Goal: Task Accomplishment & Management: Manage account settings

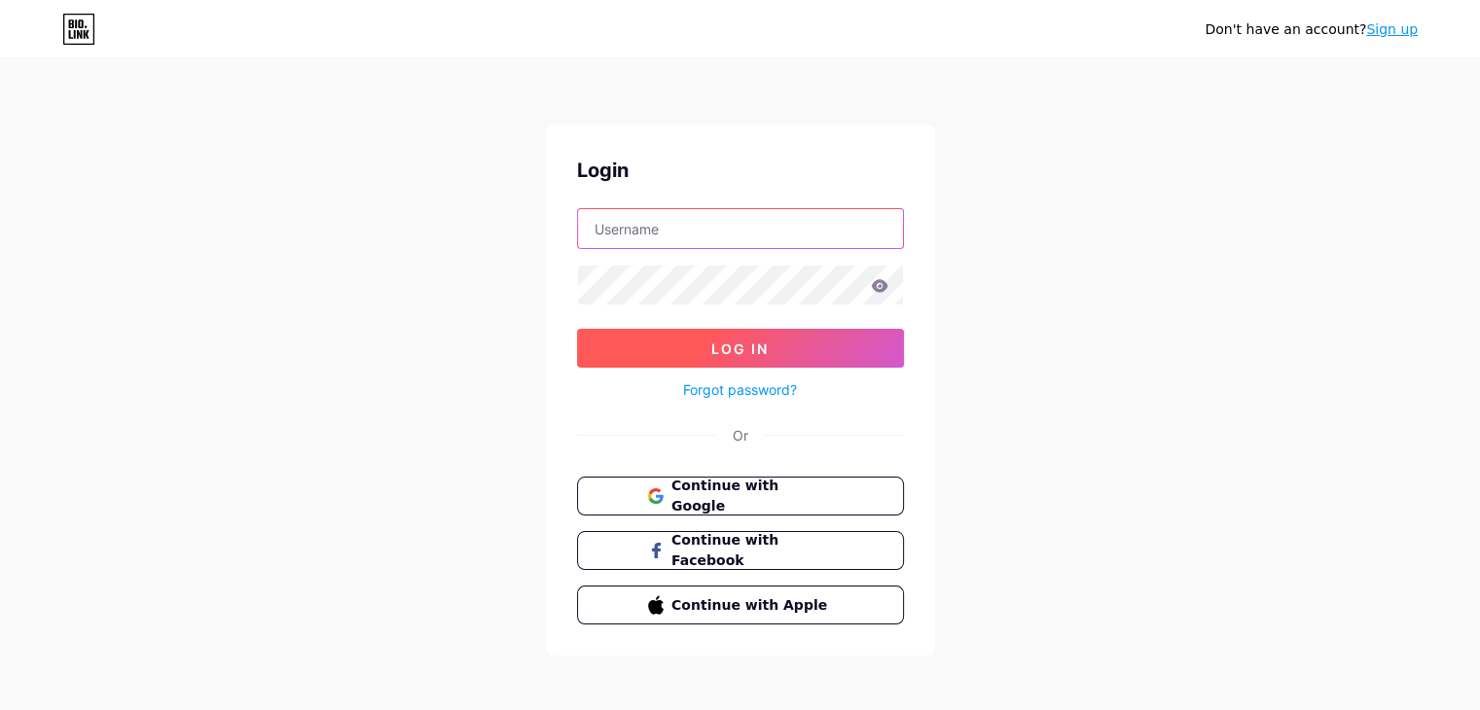
type input "[DOMAIN_NAME][EMAIL_ADDRESS][DOMAIN_NAME]"
click at [809, 344] on button "Log In" at bounding box center [740, 348] width 327 height 39
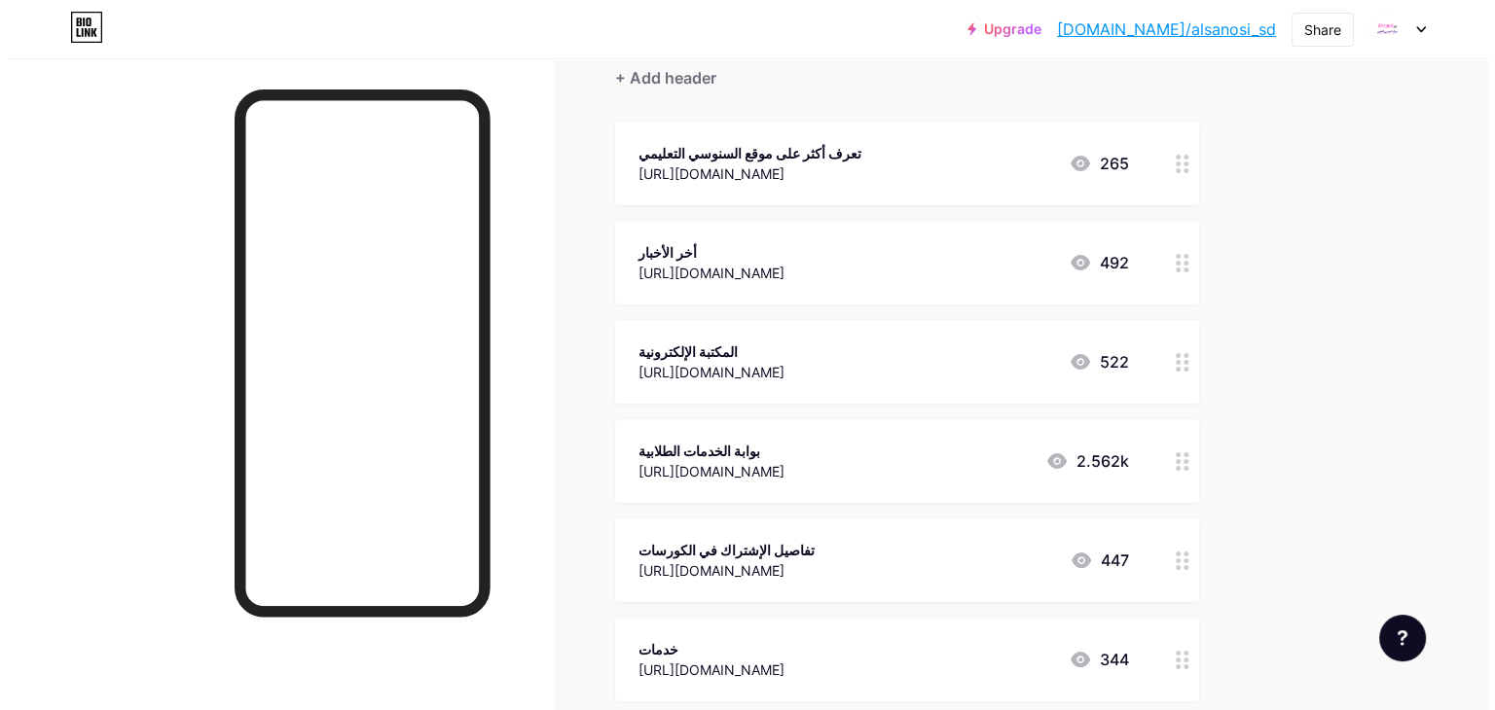
scroll to position [97, 0]
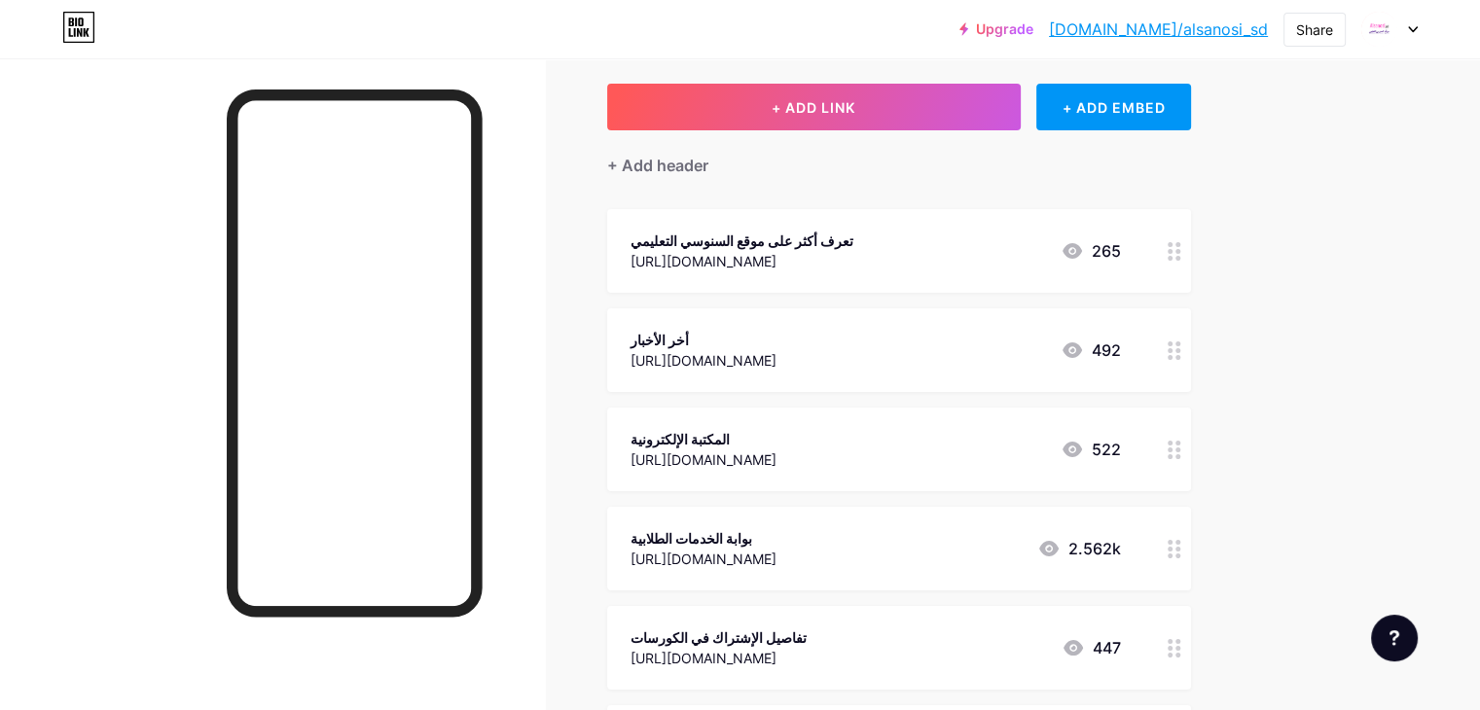
click at [1173, 350] on circle at bounding box center [1170, 350] width 5 height 5
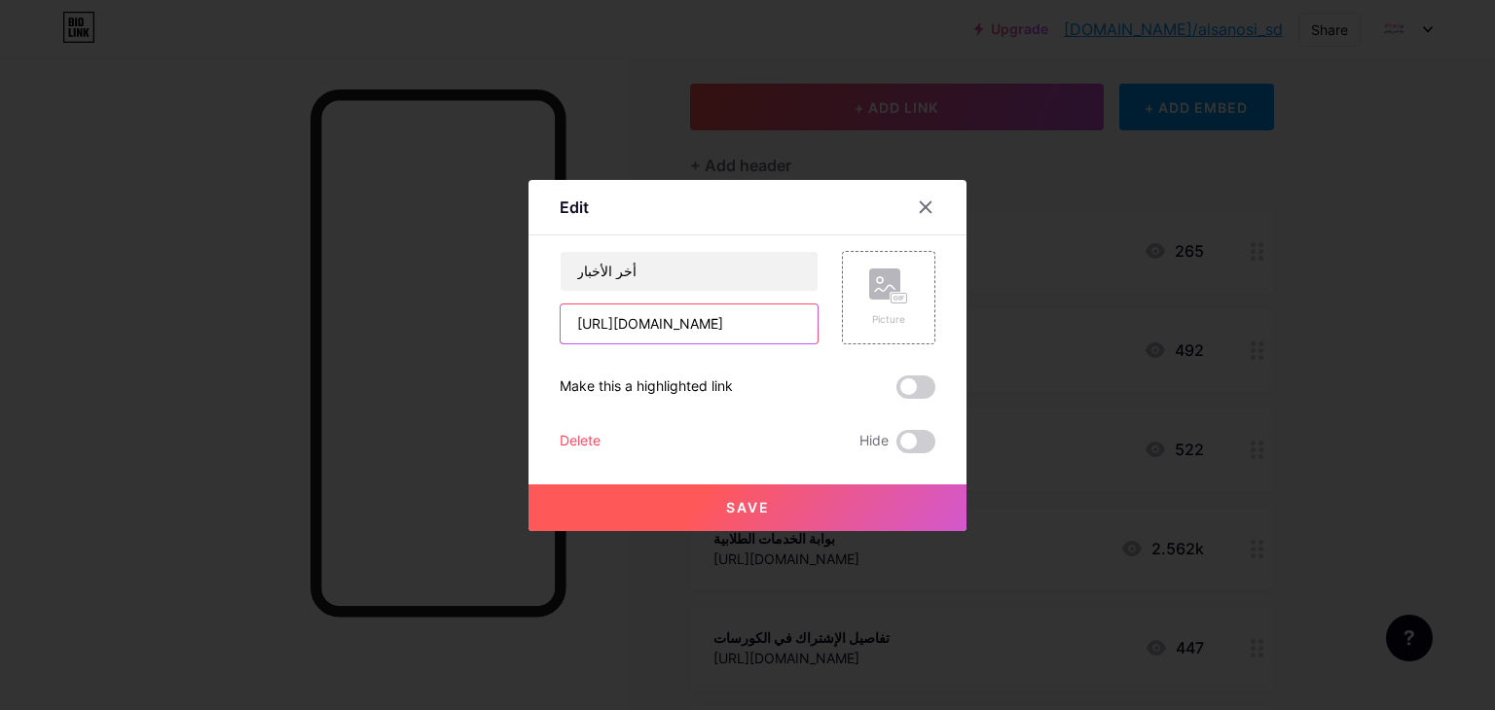
click at [725, 318] on input "[URL][DOMAIN_NAME]" at bounding box center [689, 324] width 257 height 39
paste input "[DOMAIN_NAME][URL]"
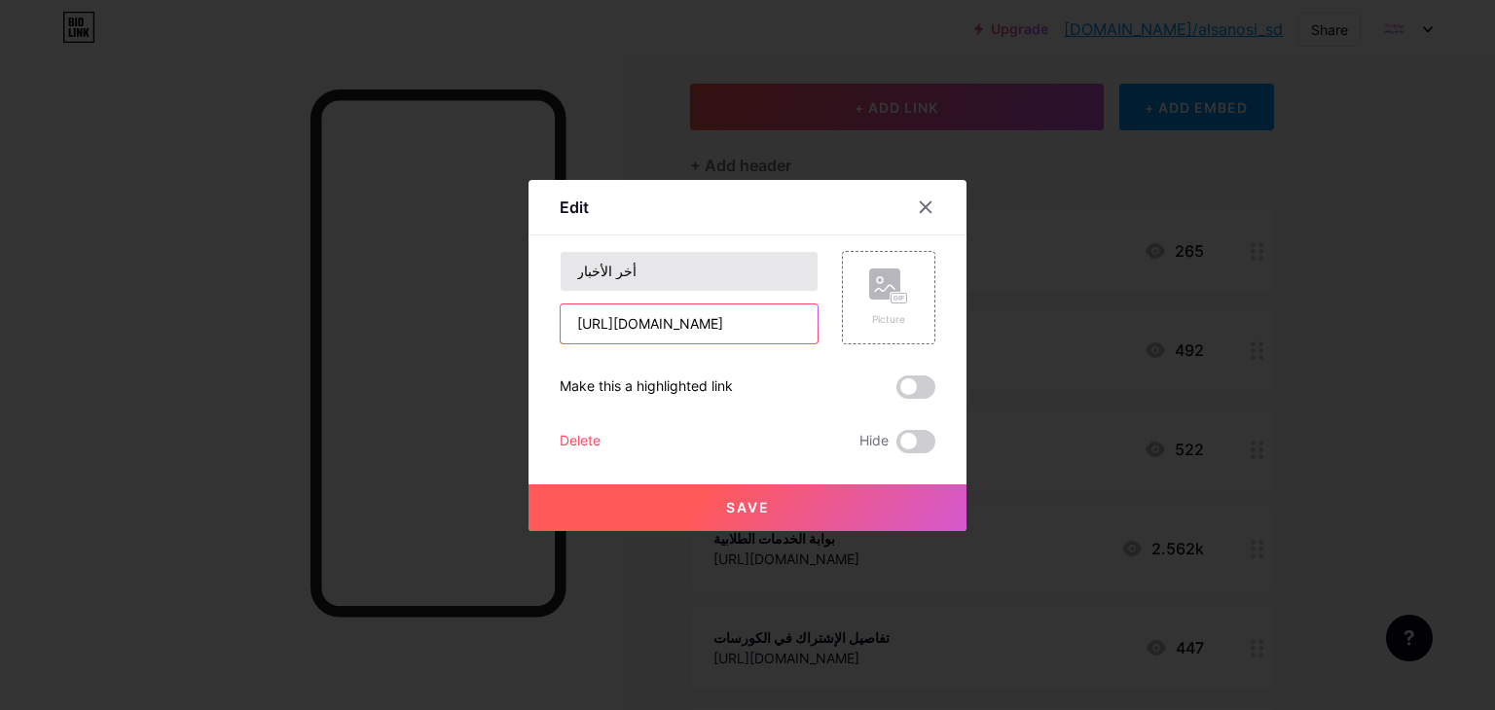
type input "[URL][DOMAIN_NAME]"
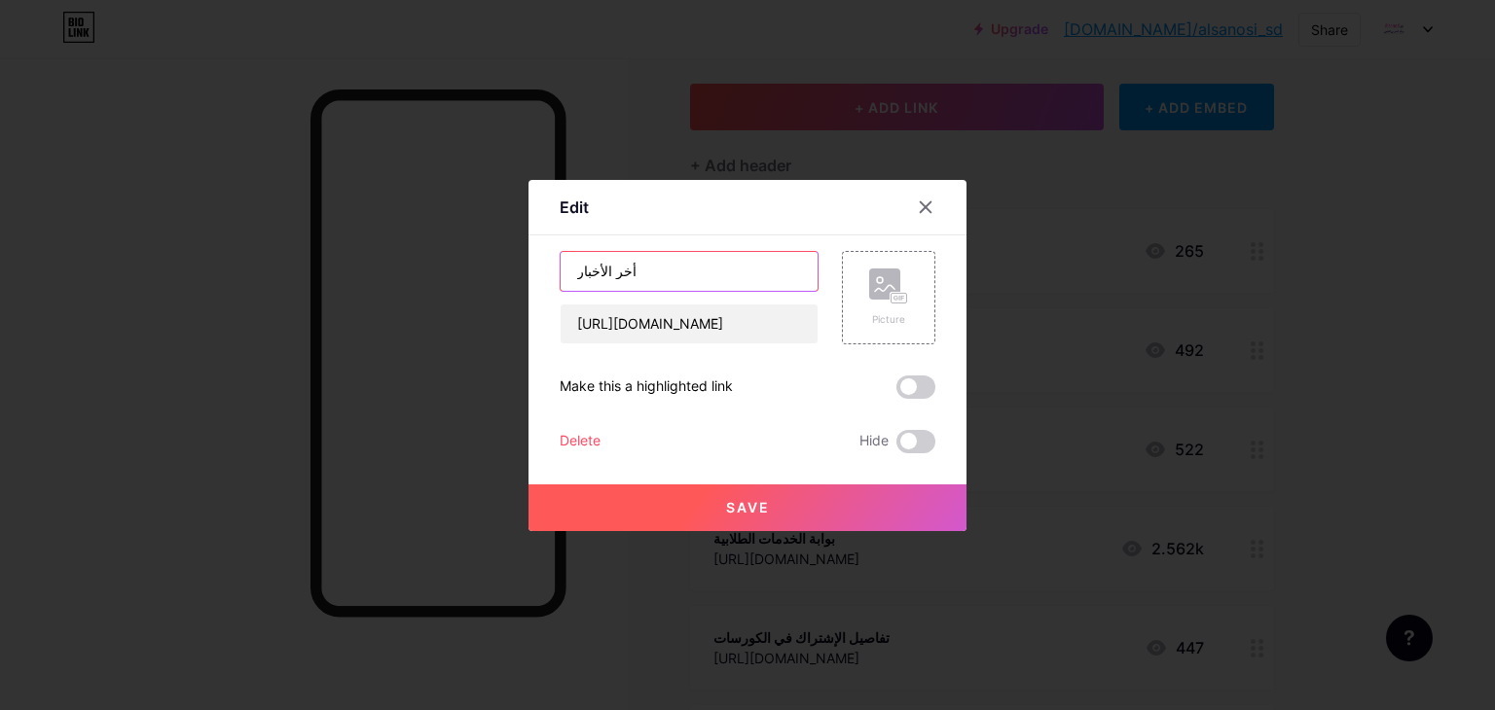
scroll to position [0, 0]
click at [640, 273] on input "أخر الأخبار" at bounding box center [689, 271] width 257 height 39
type input "أخر أخبار المنصة والتعليم في ال[GEOGRAPHIC_DATA]"
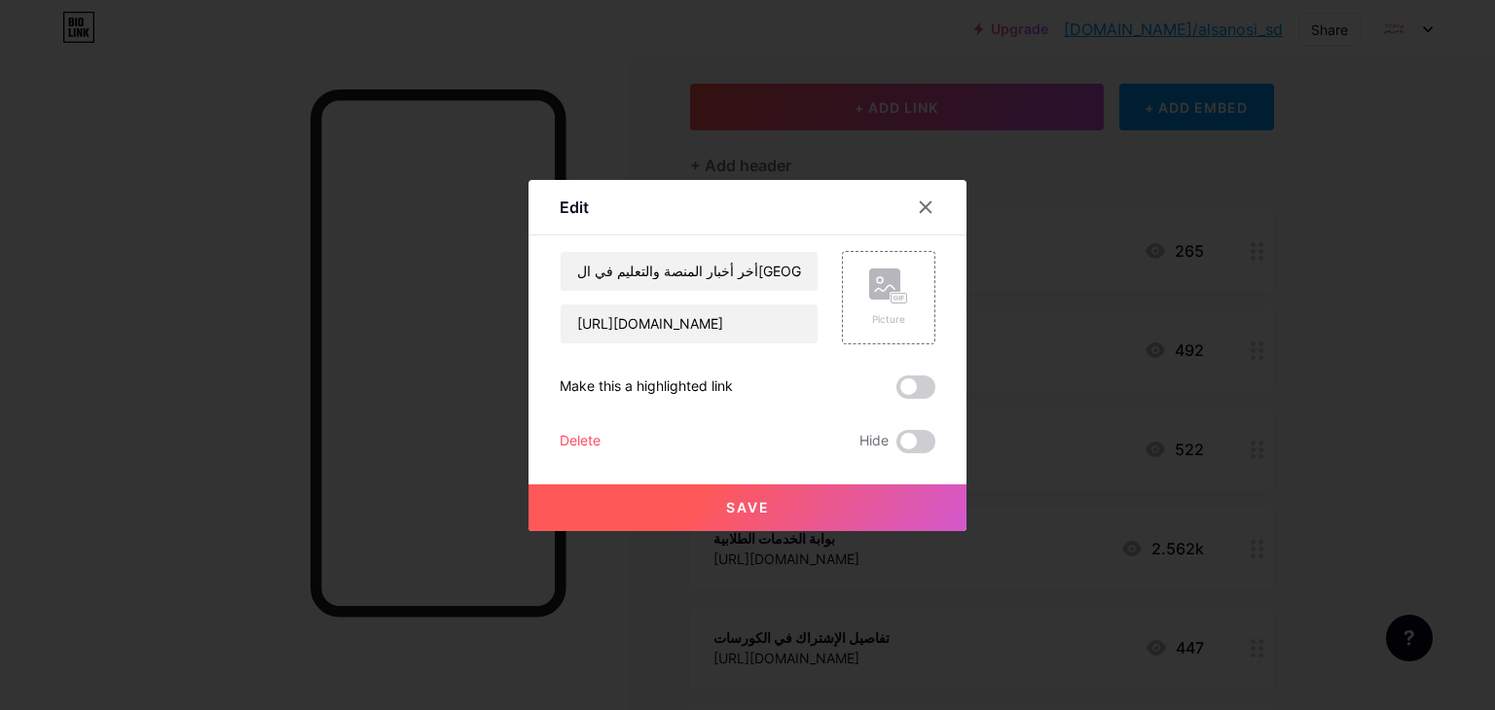
click at [705, 498] on button "Save" at bounding box center [747, 508] width 438 height 47
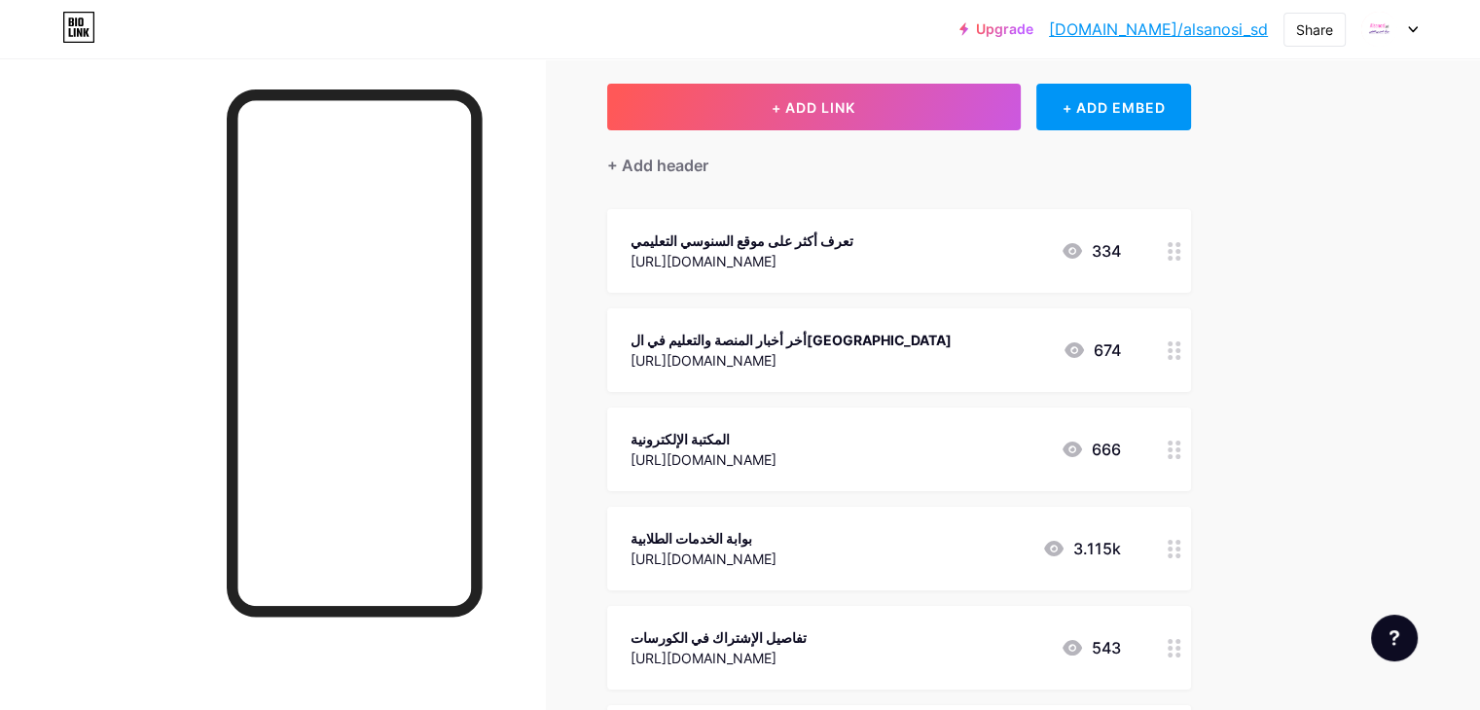
click at [1181, 550] on icon at bounding box center [1175, 549] width 14 height 18
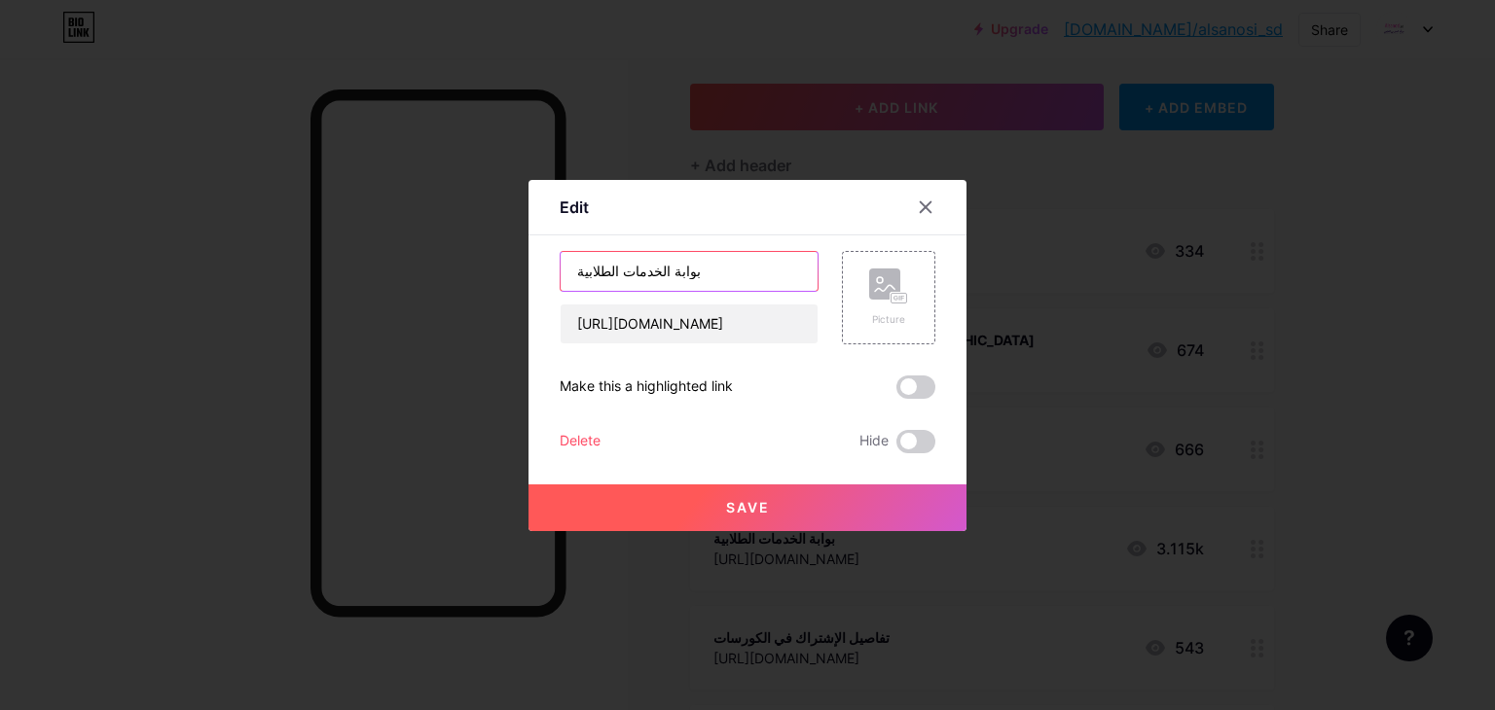
click at [632, 261] on input "بوابة الخدمات الطلابية" at bounding box center [689, 271] width 257 height 39
type input "إدارة شئون الطلاب والدعم - قسم التسجيل والقبول"
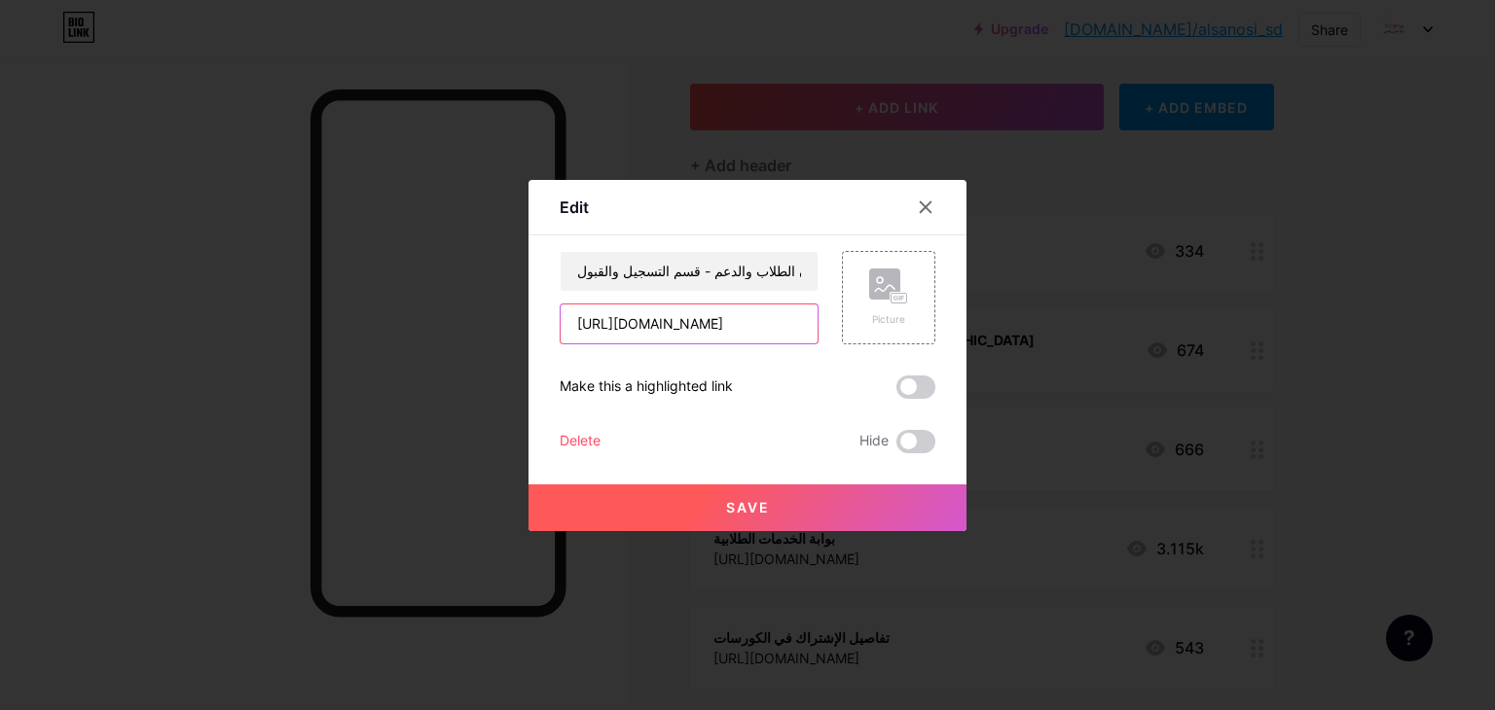
click at [660, 336] on input "[URL][DOMAIN_NAME]" at bounding box center [689, 324] width 257 height 39
paste input "alsanosi-25000-s3/%D8%A7%D9%84%D8%B5%D9%81%D8%AD%D8%A9-%D8%A7%D9%84%D8%B1%D8%A6…"
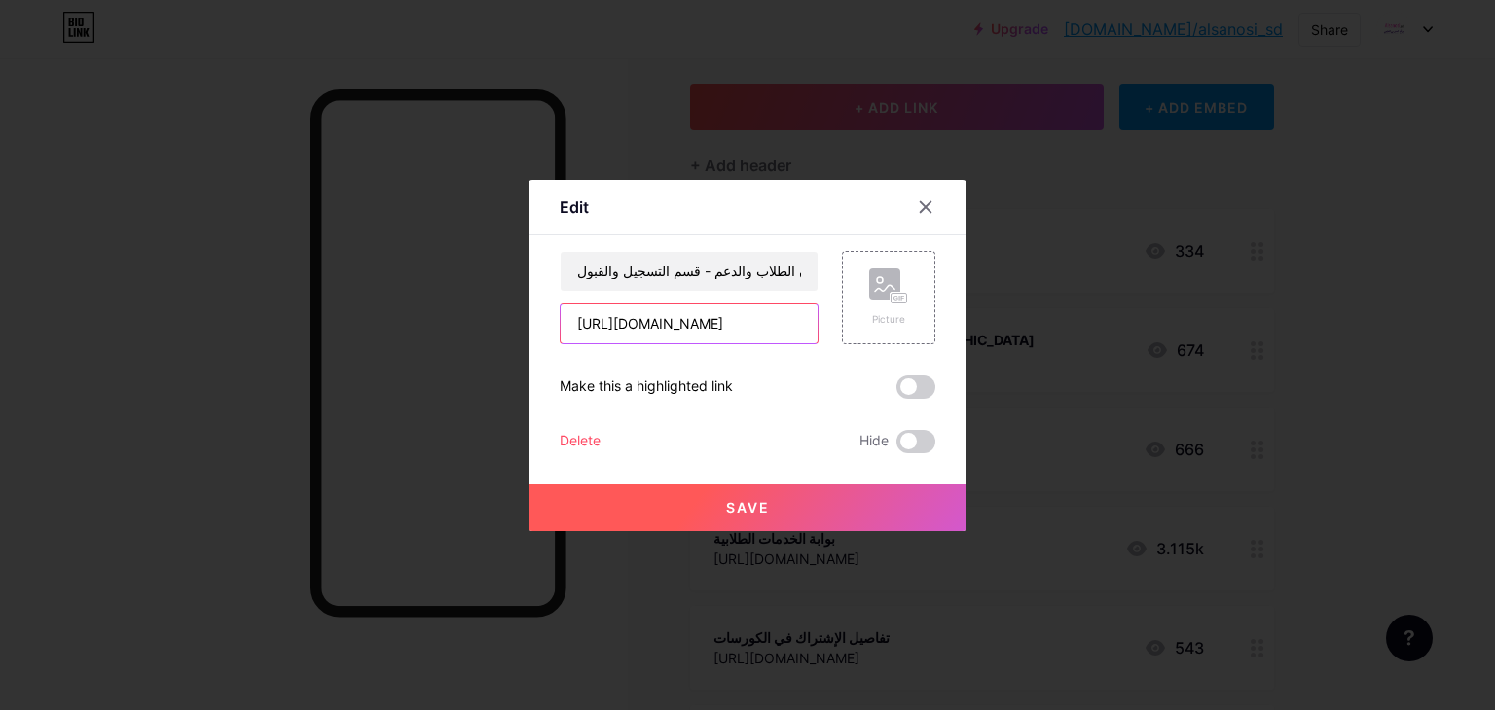
type input "[URL][DOMAIN_NAME]"
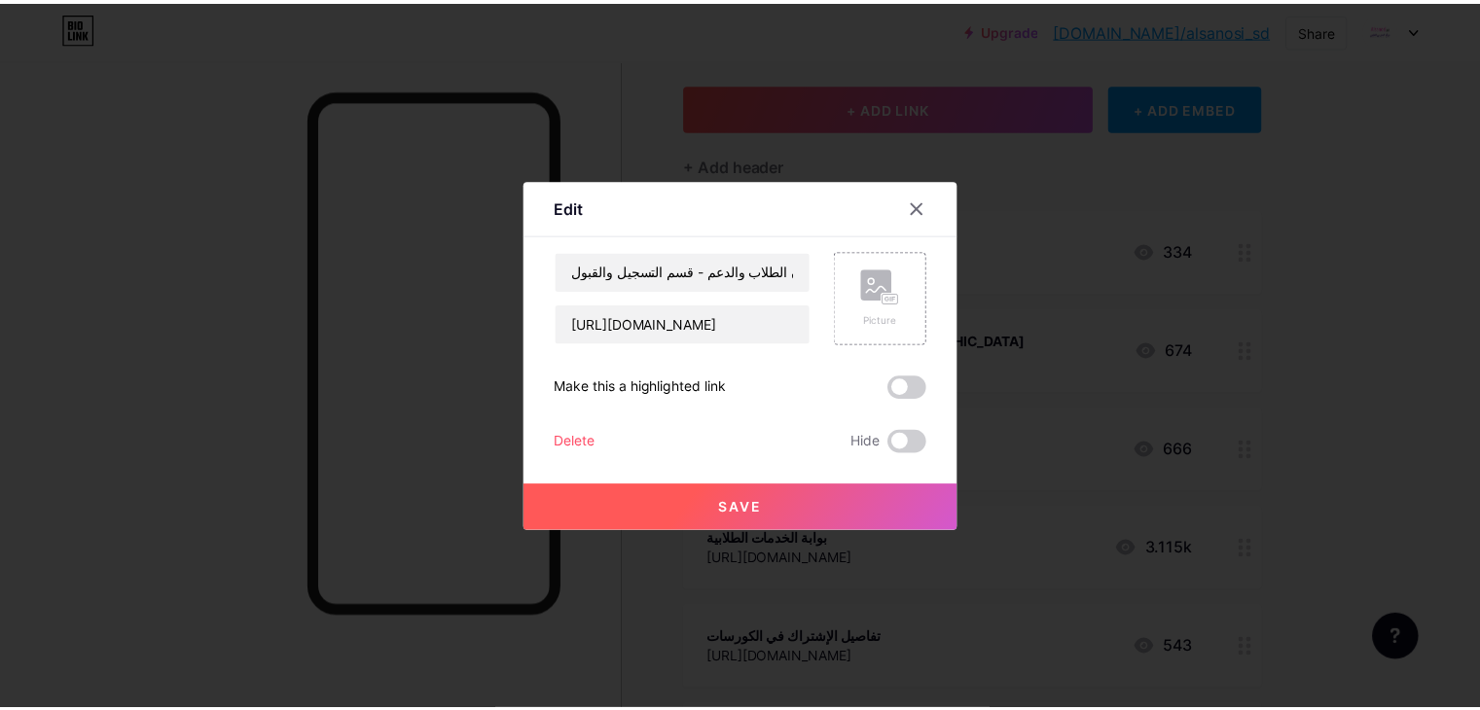
scroll to position [0, 0]
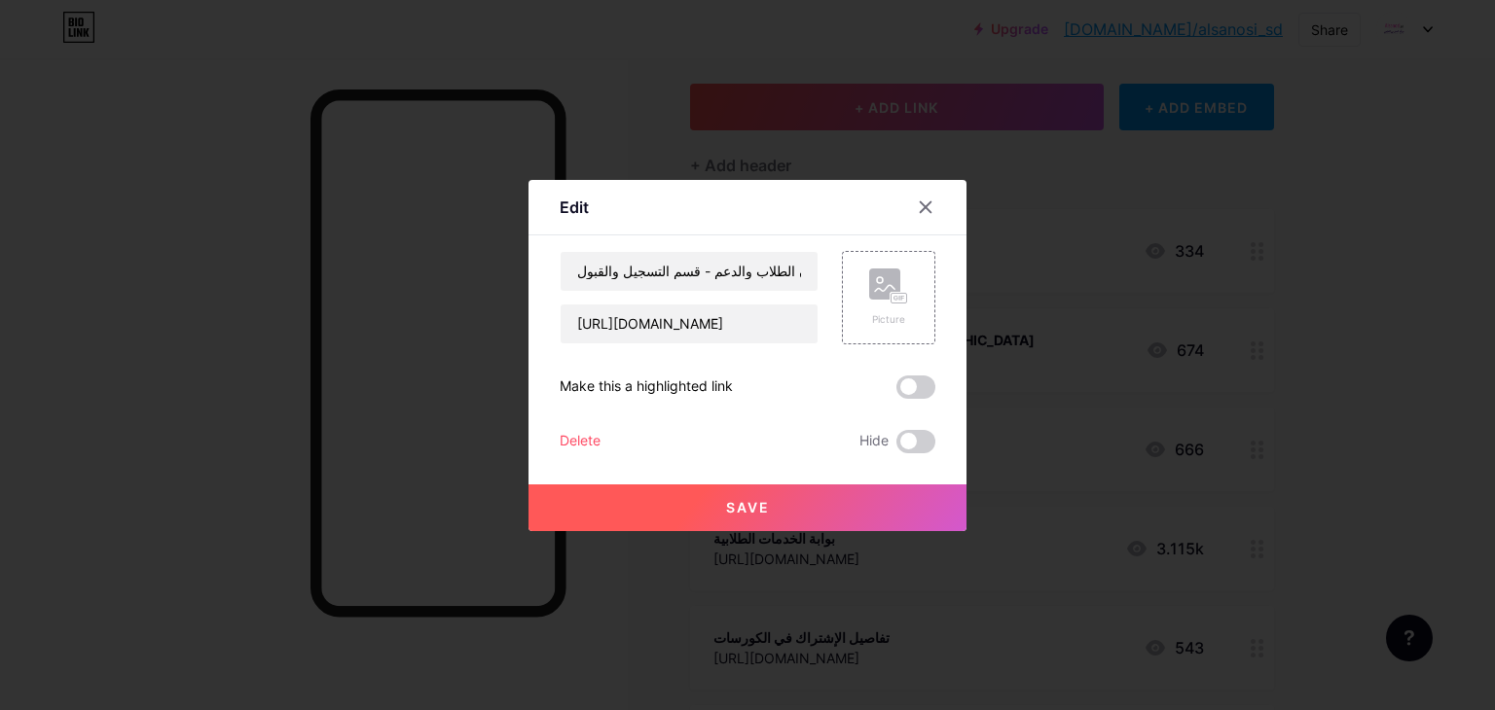
click at [726, 515] on span "Save" at bounding box center [748, 507] width 44 height 17
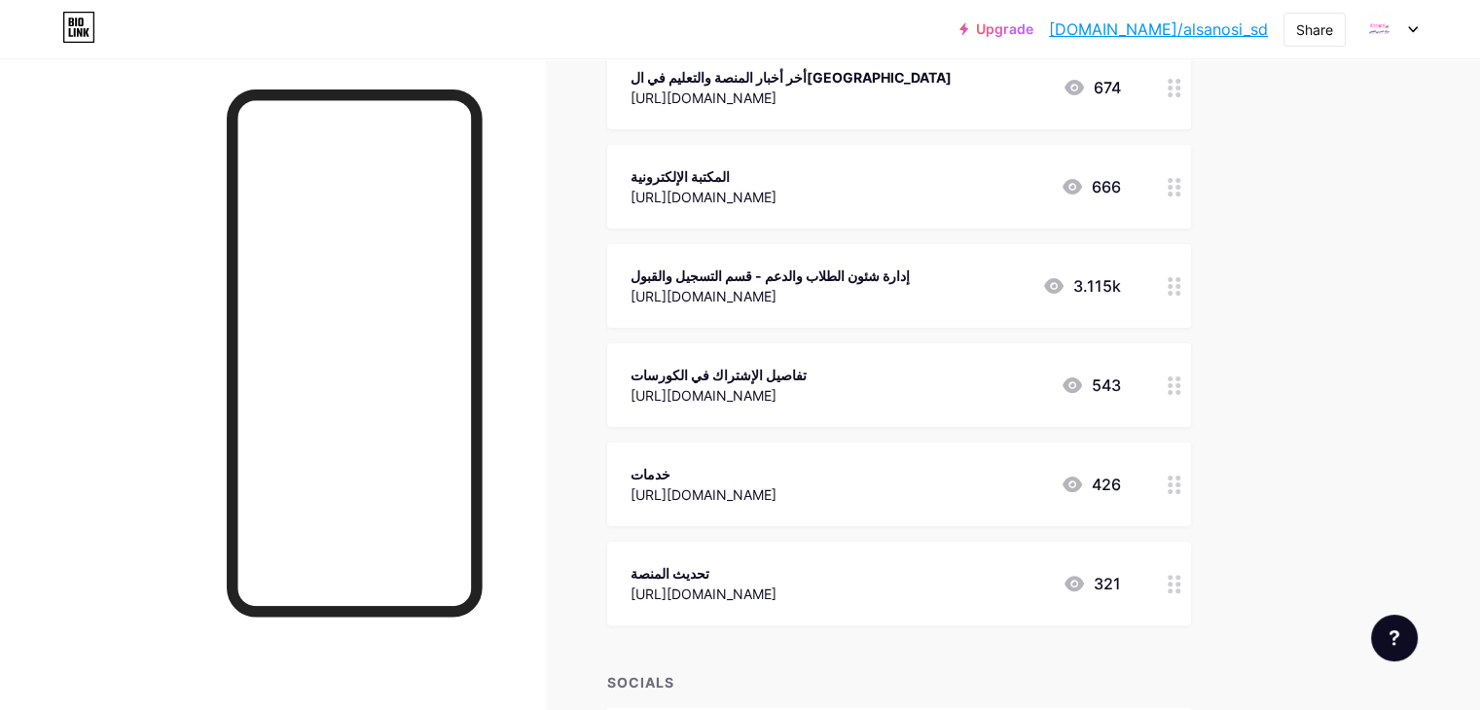
scroll to position [362, 0]
click at [807, 394] on div "[URL][DOMAIN_NAME]" at bounding box center [719, 393] width 176 height 20
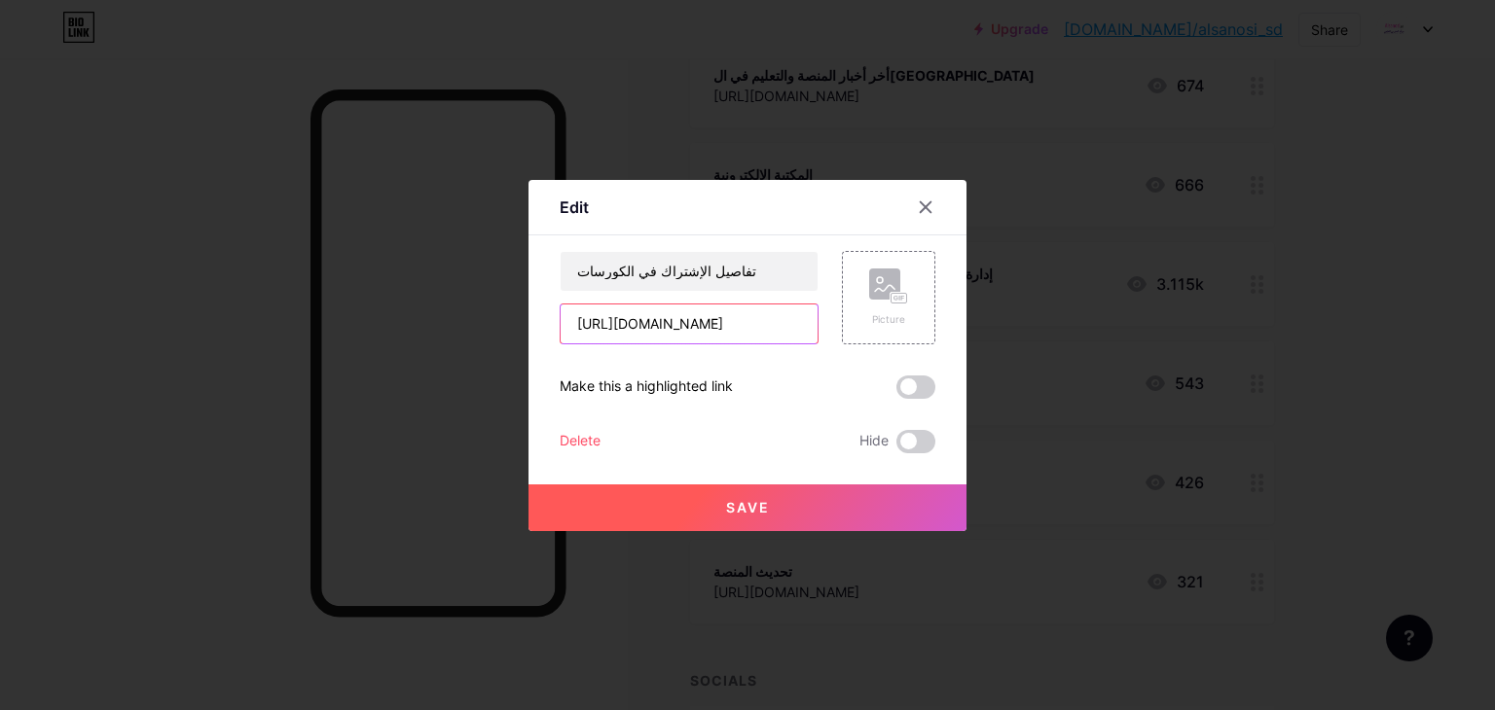
click at [727, 320] on input "[URL][DOMAIN_NAME]" at bounding box center [689, 324] width 257 height 39
click at [918, 203] on icon at bounding box center [926, 208] width 16 height 16
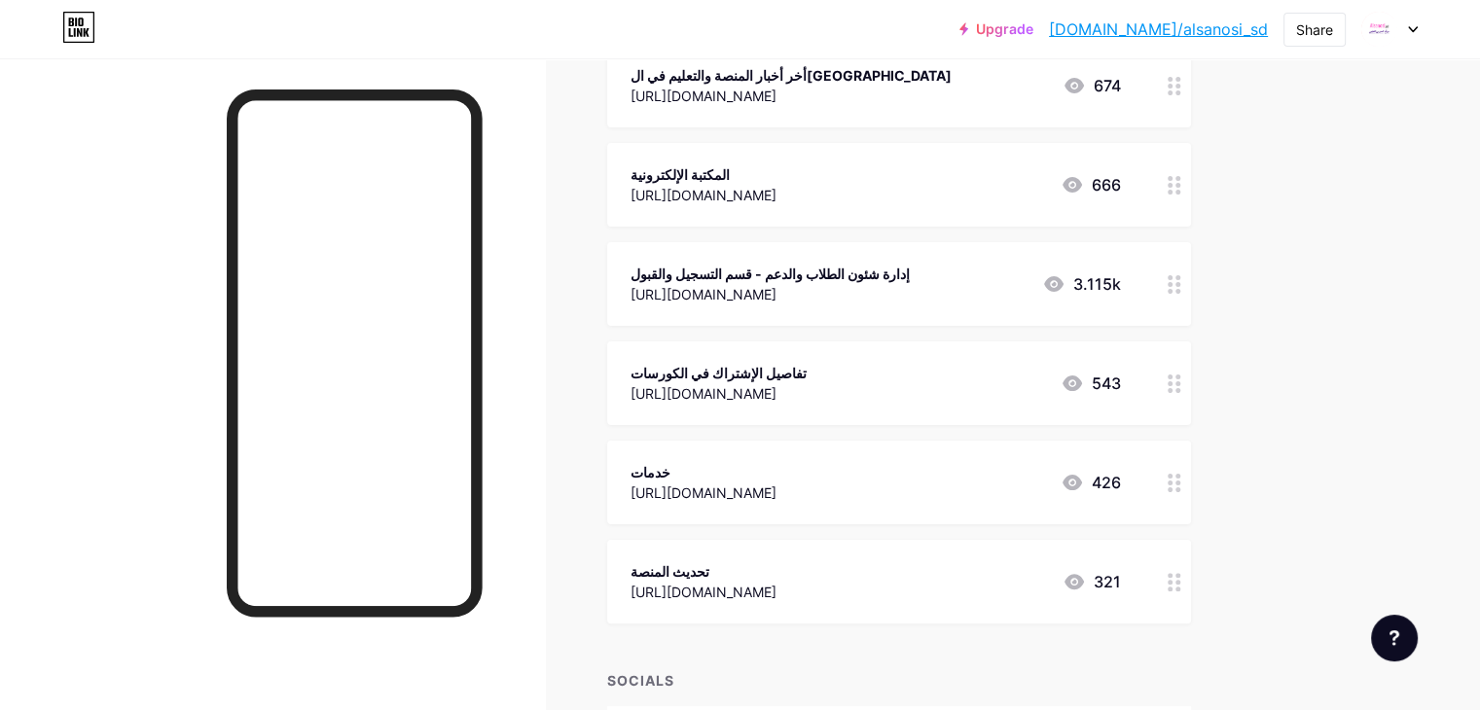
drag, startPoint x: 1257, startPoint y: 397, endPoint x: 868, endPoint y: 365, distance: 390.6
click at [807, 365] on div "تفاصيل الإشتراك في الكورسات" at bounding box center [719, 373] width 176 height 20
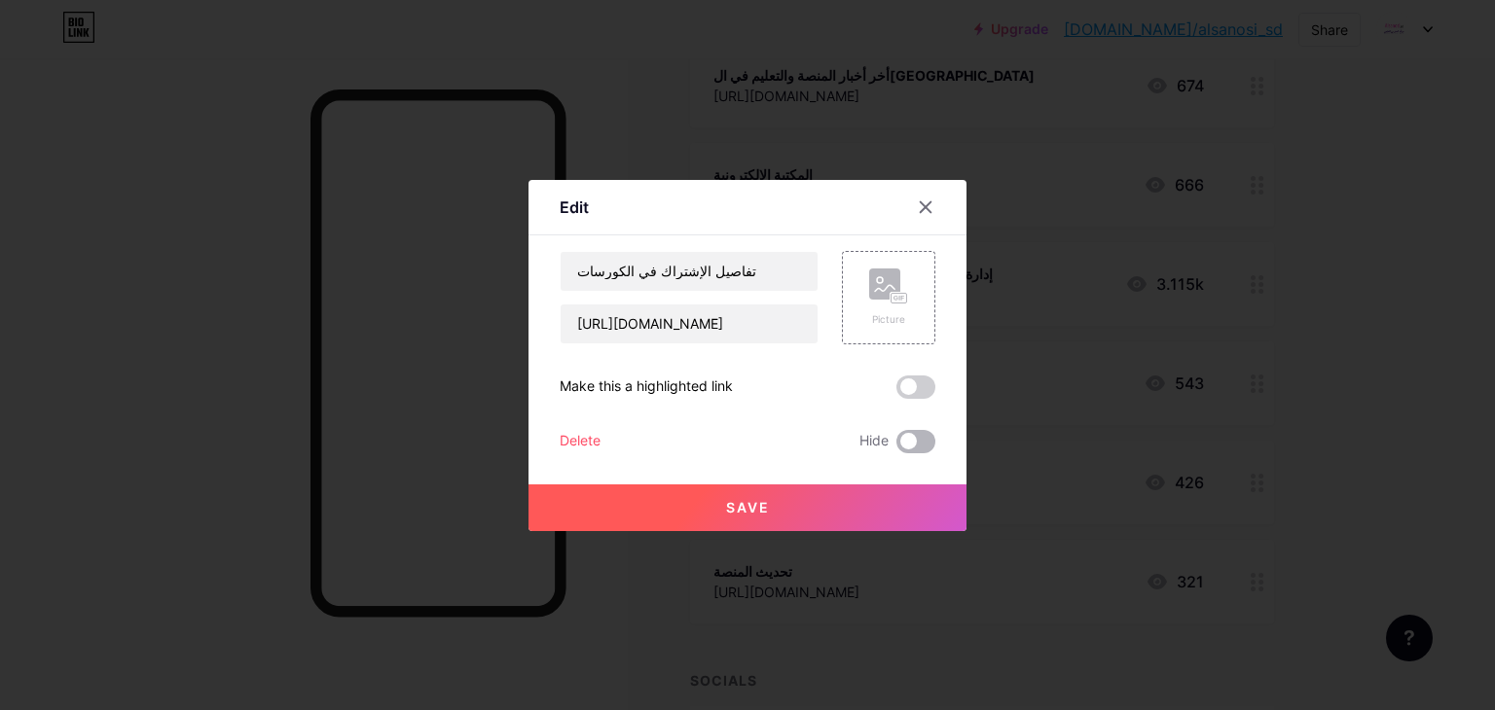
click at [896, 449] on span at bounding box center [915, 441] width 39 height 23
click at [896, 447] on input "checkbox" at bounding box center [896, 447] width 0 height 0
click at [896, 449] on span at bounding box center [915, 441] width 39 height 23
click at [896, 447] on input "checkbox" at bounding box center [896, 447] width 0 height 0
click at [579, 442] on div "Delete" at bounding box center [580, 441] width 41 height 23
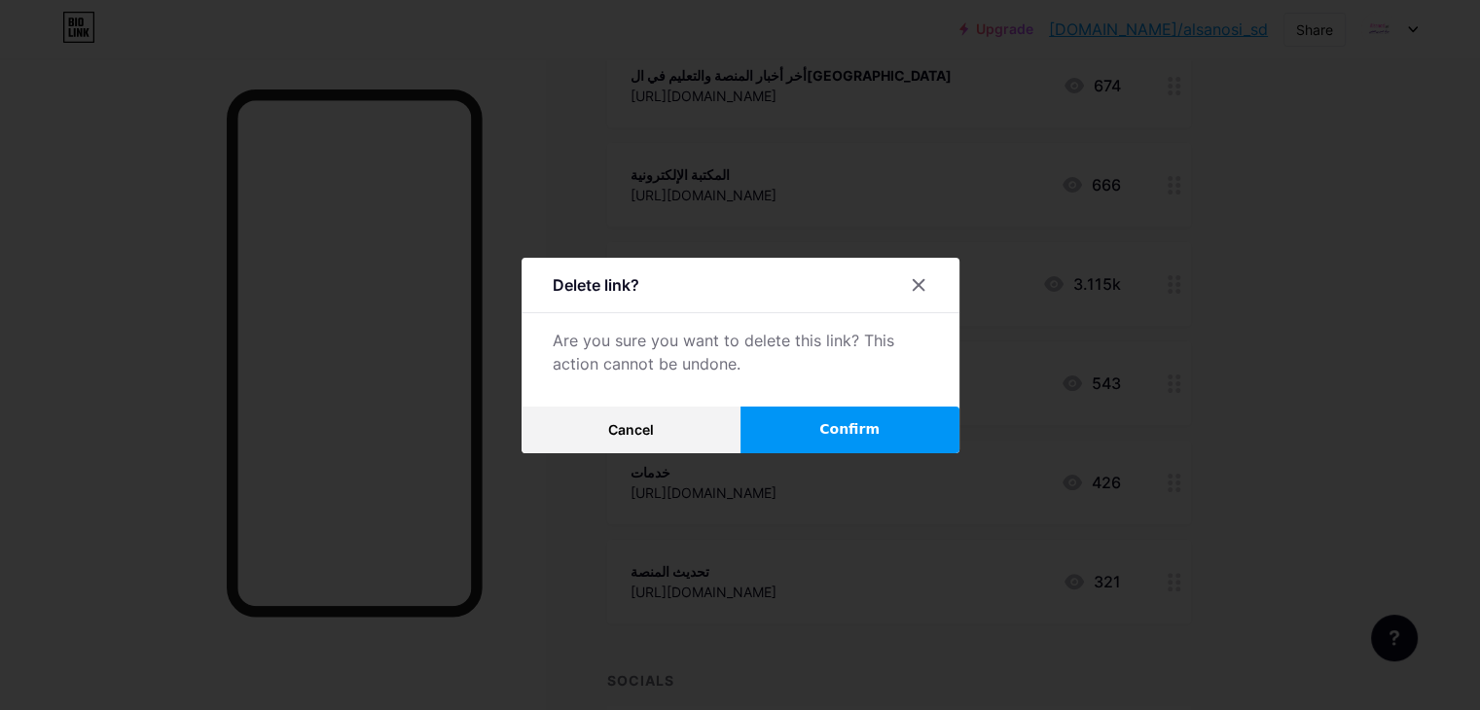
click at [819, 435] on button "Confirm" at bounding box center [850, 430] width 219 height 47
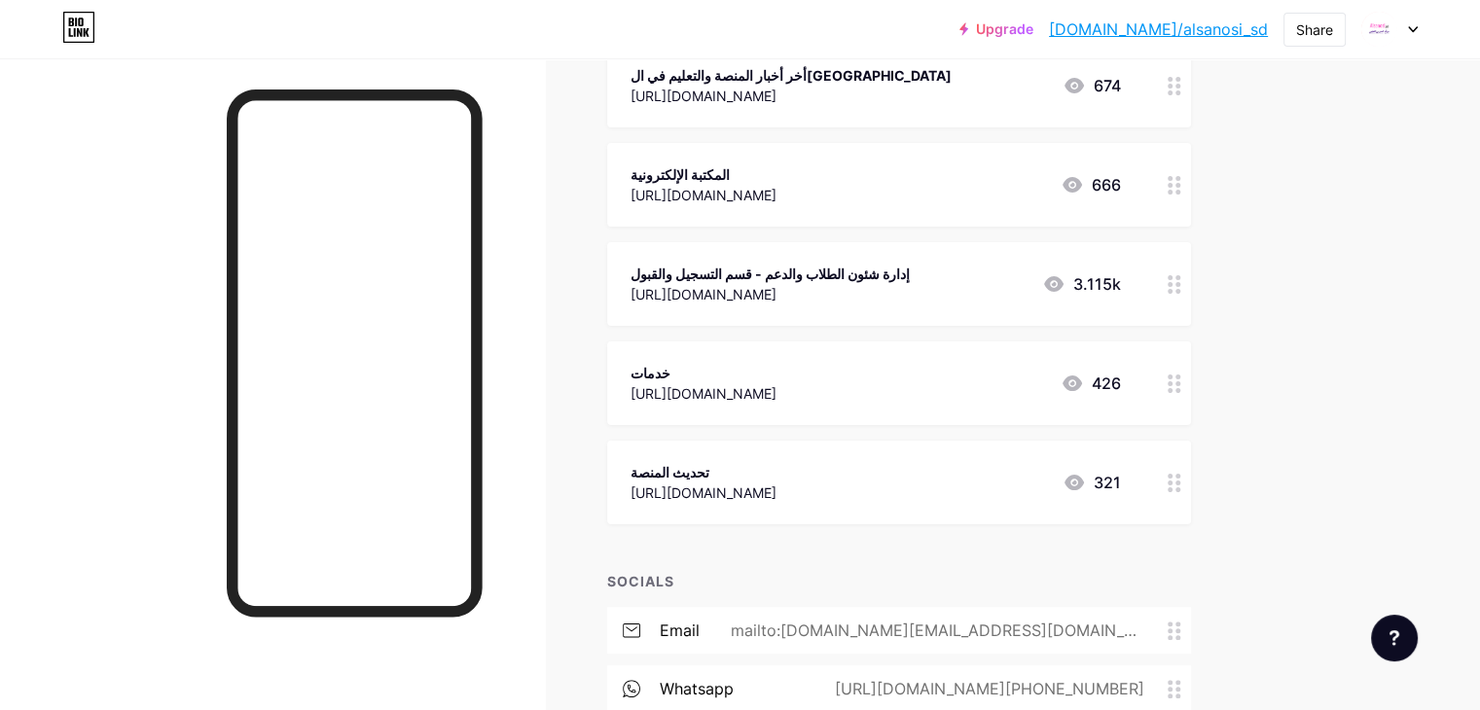
click at [1181, 380] on icon at bounding box center [1175, 384] width 14 height 18
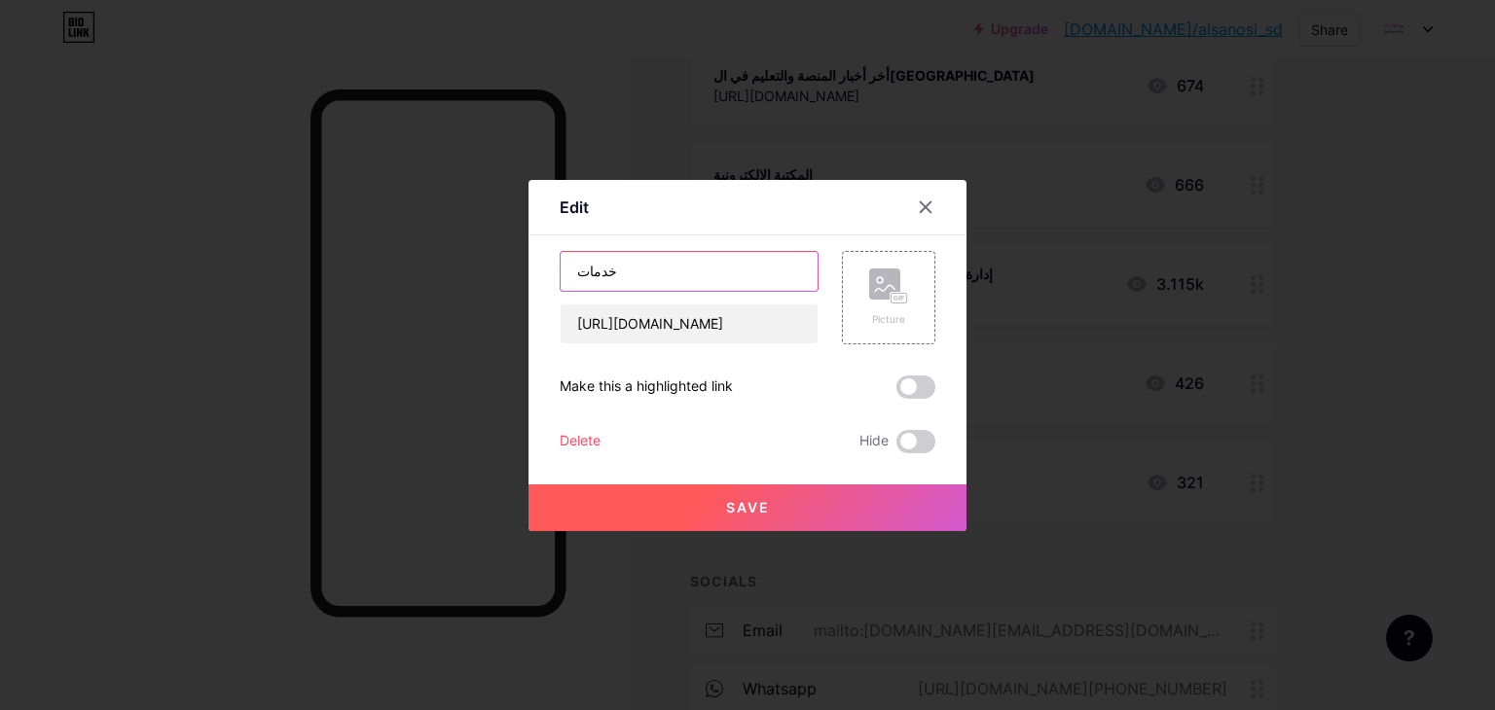
click at [640, 261] on input "خدمات" at bounding box center [689, 271] width 257 height 39
click at [723, 522] on button "Save" at bounding box center [747, 508] width 438 height 47
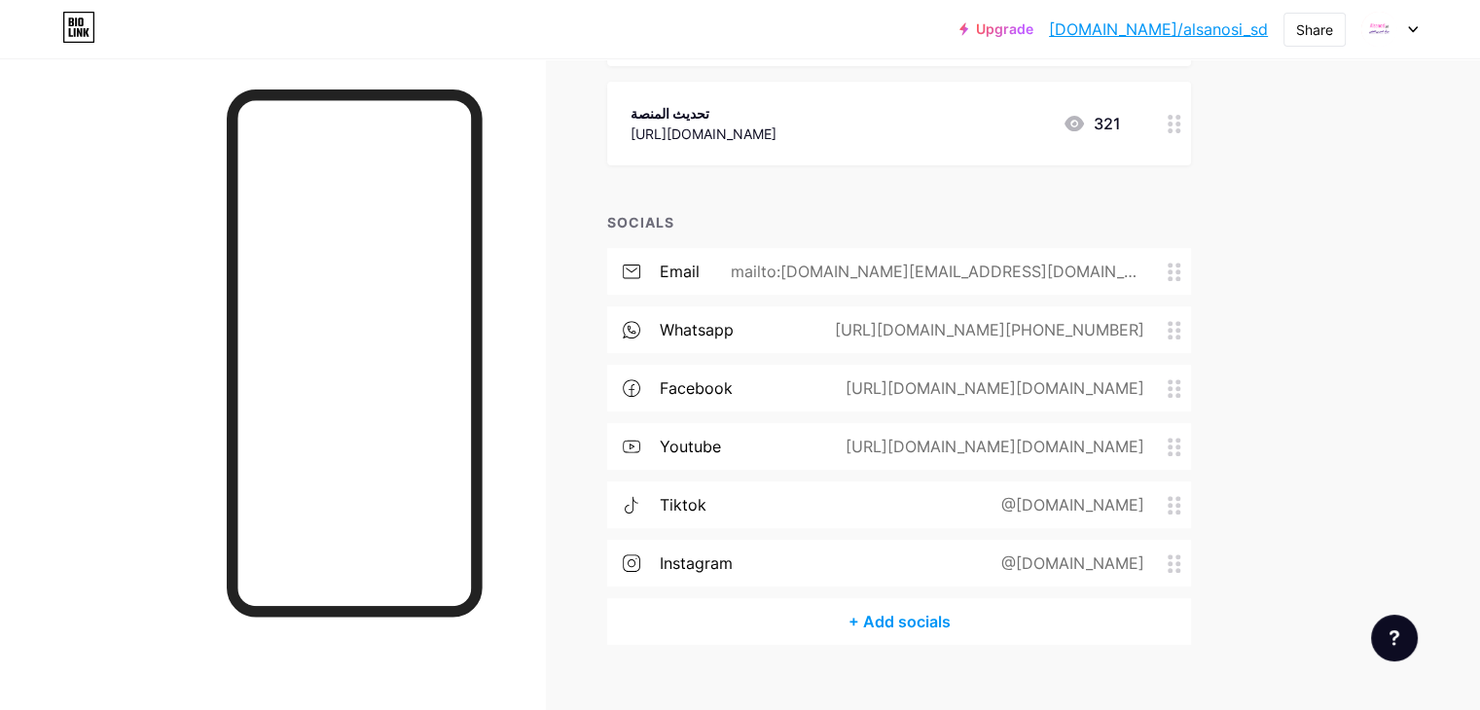
scroll to position [723, 0]
click at [1164, 36] on link "[DOMAIN_NAME]/alsanosi_sd" at bounding box center [1158, 29] width 219 height 23
